Goal: Transaction & Acquisition: Subscribe to service/newsletter

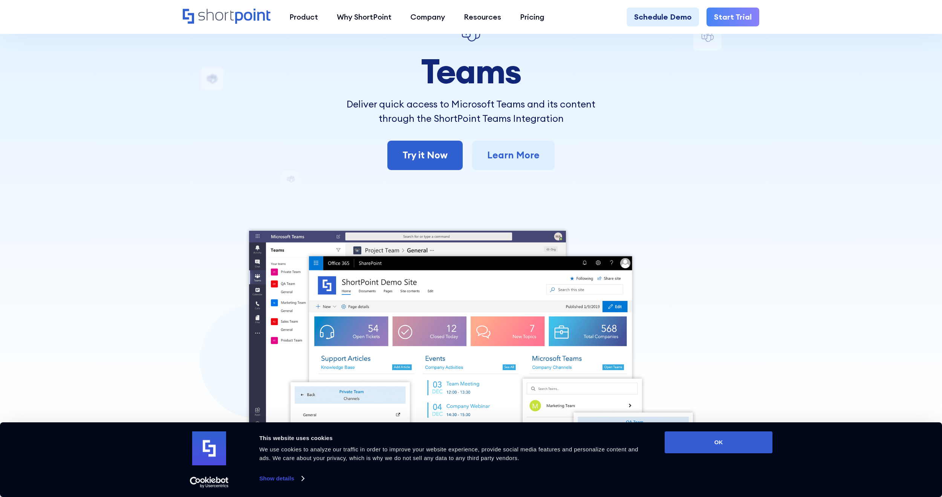
scroll to position [75, 0]
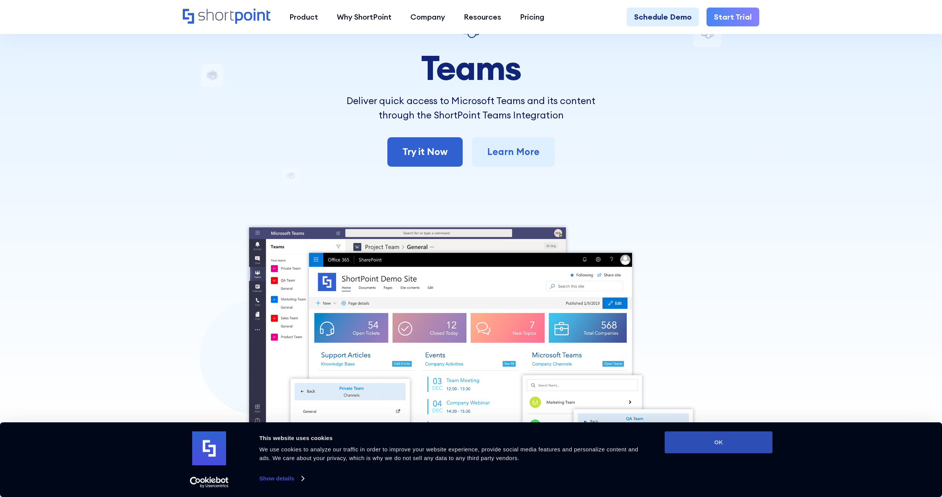
drag, startPoint x: 733, startPoint y: 444, endPoint x: 731, endPoint y: 440, distance: 4.4
click at [732, 441] on button "OK" at bounding box center [719, 442] width 108 height 22
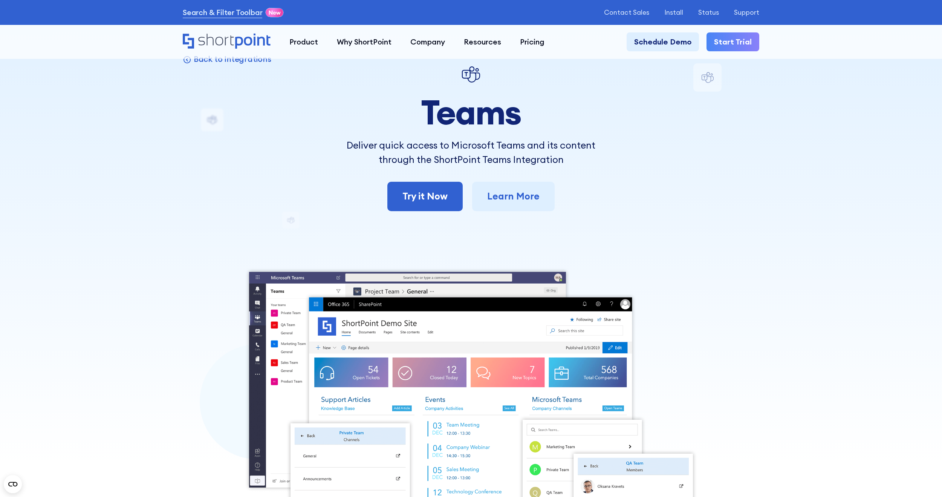
scroll to position [0, 0]
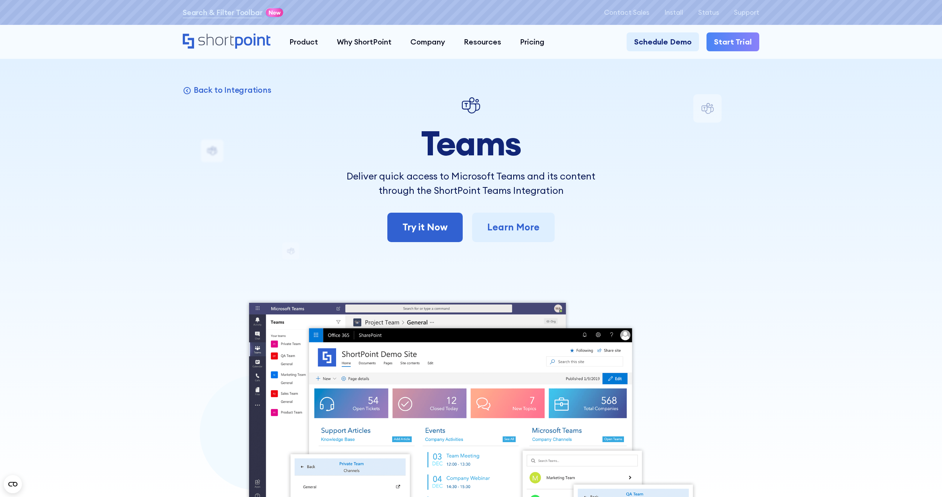
click at [728, 40] on link "Start Trial" at bounding box center [733, 41] width 53 height 19
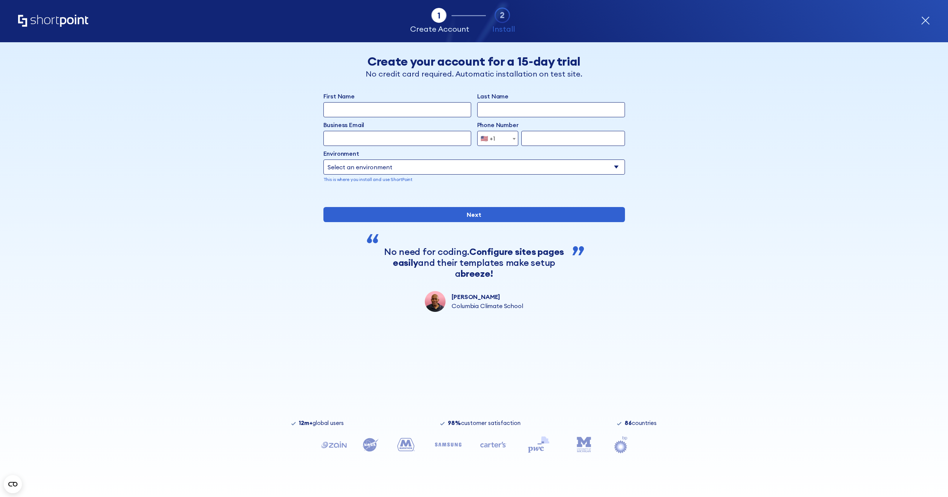
drag, startPoint x: 502, startPoint y: 81, endPoint x: 417, endPoint y: 114, distance: 91.3
drag, startPoint x: 417, startPoint y: 114, endPoint x: 32, endPoint y: 322, distance: 438.2
click at [32, 322] on div "Tab 1 Tab 2 Tab 3 Tab 4 Tell us more about you New customer Existing customer B…" at bounding box center [474, 269] width 948 height 454
